Goal: Check status: Check status

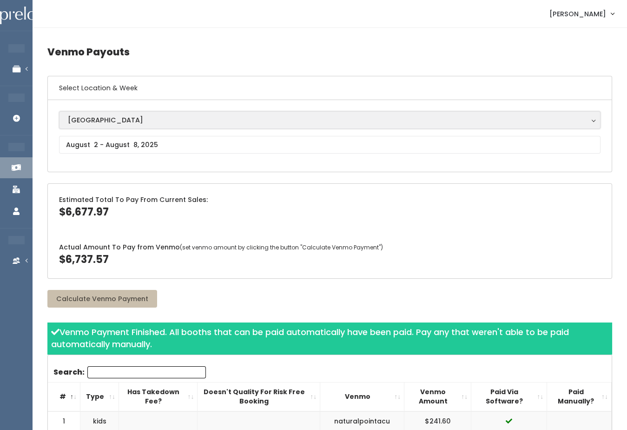
click at [123, 118] on div "[GEOGRAPHIC_DATA]" at bounding box center [330, 120] width 524 height 10
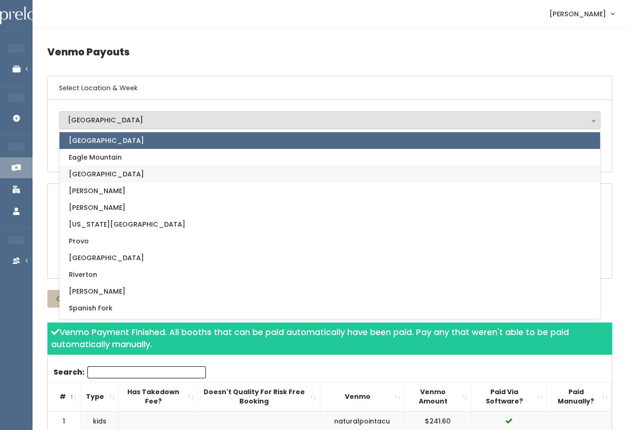
click at [111, 173] on link "[GEOGRAPHIC_DATA]" at bounding box center [330, 174] width 541 height 17
select select "17"
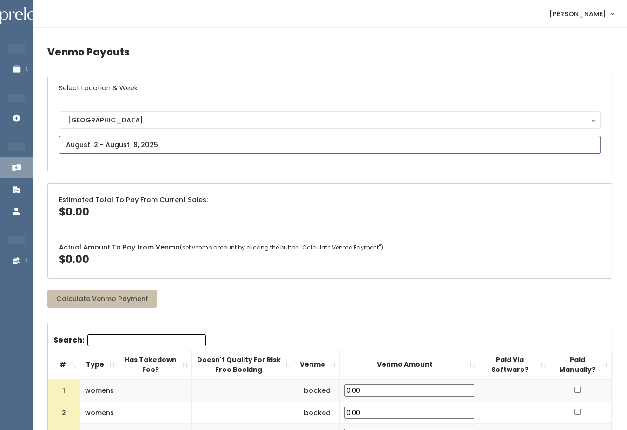
click at [136, 138] on input "text" at bounding box center [330, 145] width 542 height 18
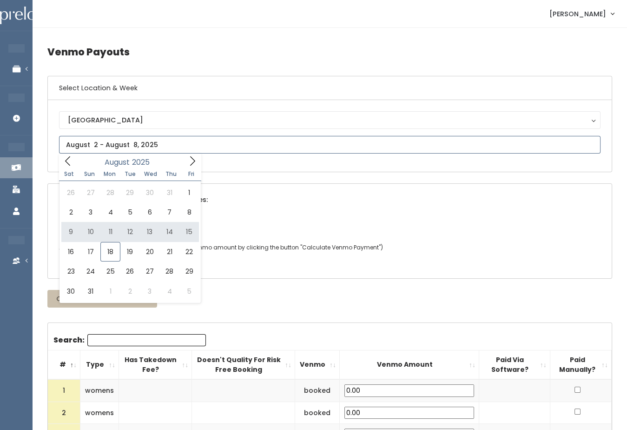
type input "August 9 to August 15"
